Goal: Task Accomplishment & Management: Manage account settings

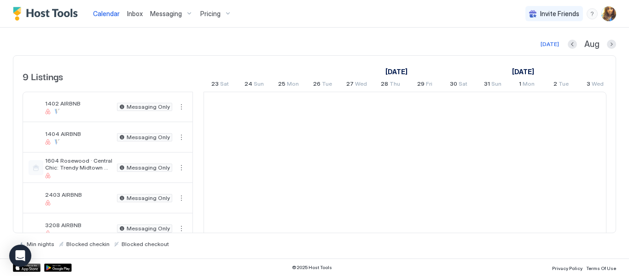
scroll to position [0, 511]
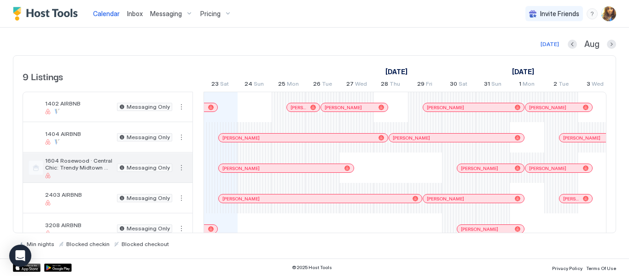
click at [104, 161] on span "1604 Rosewood · Central Chic: Trendy Midtown 3BR Retreat" at bounding box center [79, 164] width 68 height 14
click at [103, 171] on div "1604 Rosewood · Central Chic: Trendy Midtown 3BR Retreat" at bounding box center [79, 167] width 68 height 21
click at [174, 13] on span "Messaging" at bounding box center [166, 14] width 32 height 8
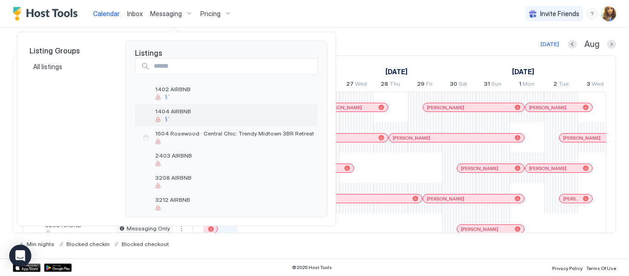
scroll to position [9, 0]
click at [174, 131] on span "1604 Rosewood · Central Chic: Trendy Midtown 3BR Retreat" at bounding box center [234, 131] width 159 height 7
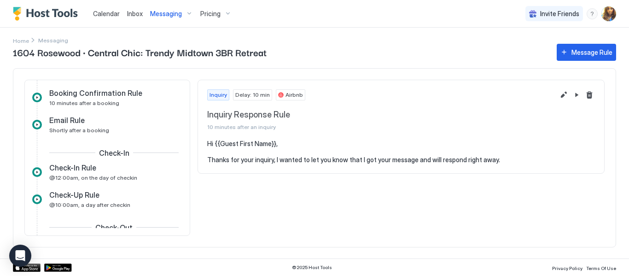
scroll to position [168, 0]
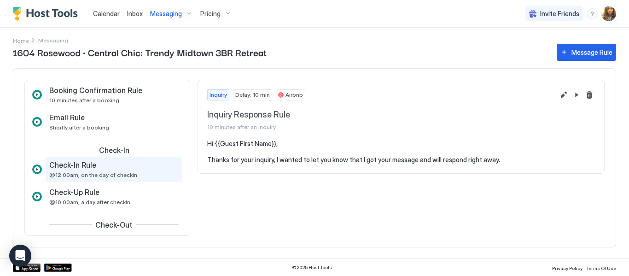
click at [103, 165] on div "Check-In Rule" at bounding box center [107, 164] width 116 height 9
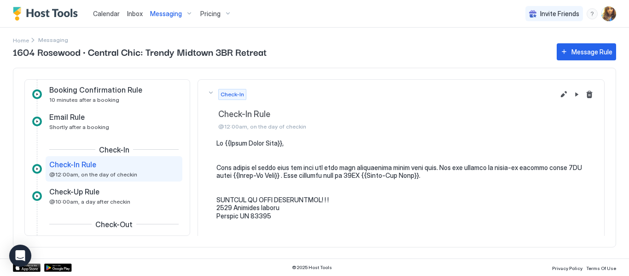
click at [165, 12] on span "Messaging" at bounding box center [166, 14] width 32 height 8
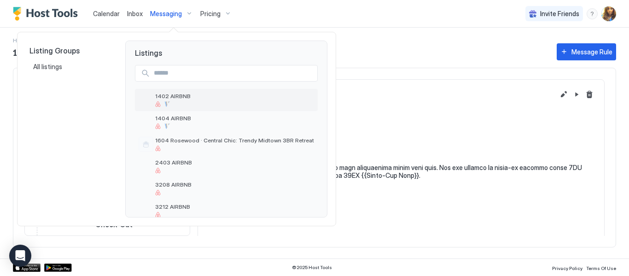
click at [178, 99] on div "1402 AIRBNB" at bounding box center [234, 100] width 159 height 14
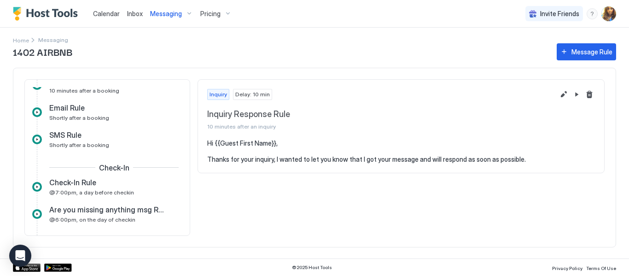
scroll to position [181, 0]
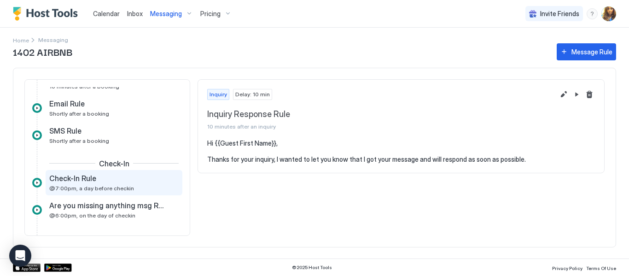
click at [144, 181] on div "Check-In Rule" at bounding box center [107, 178] width 116 height 9
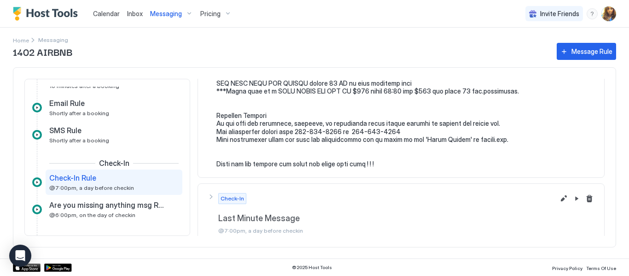
scroll to position [632, 0]
